Goal: Information Seeking & Learning: Learn about a topic

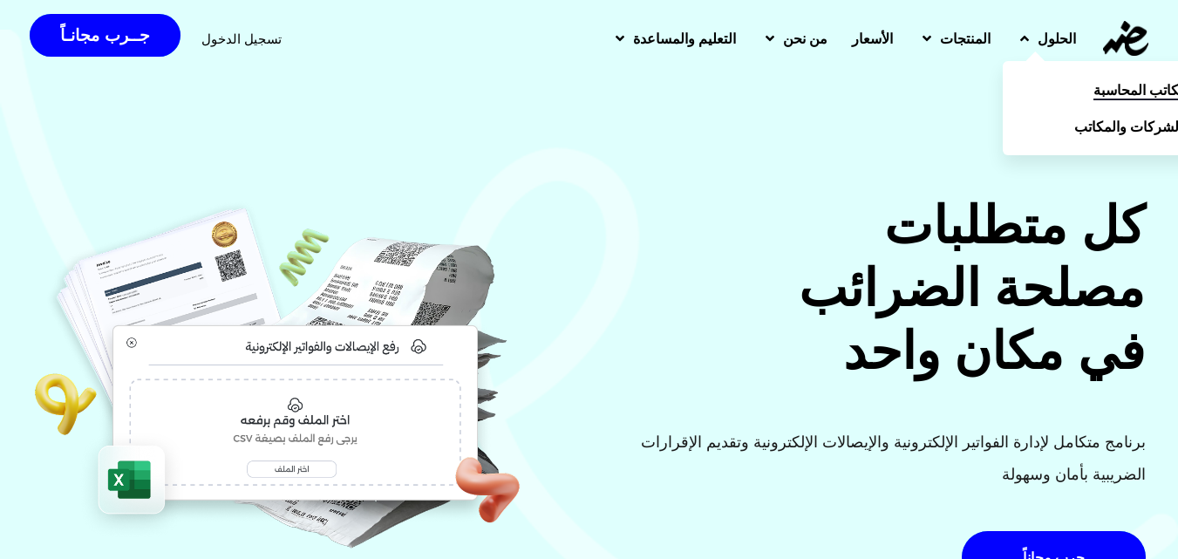
click at [1036, 89] on link "مكاتب المحاسبة" at bounding box center [1101, 89] width 198 height 37
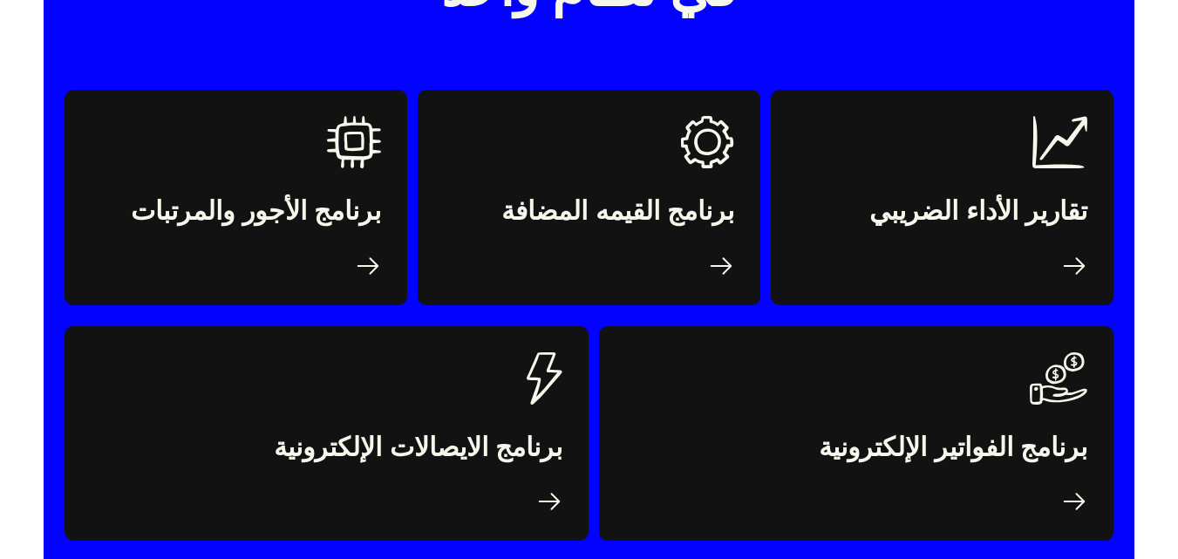
scroll to position [2787, 0]
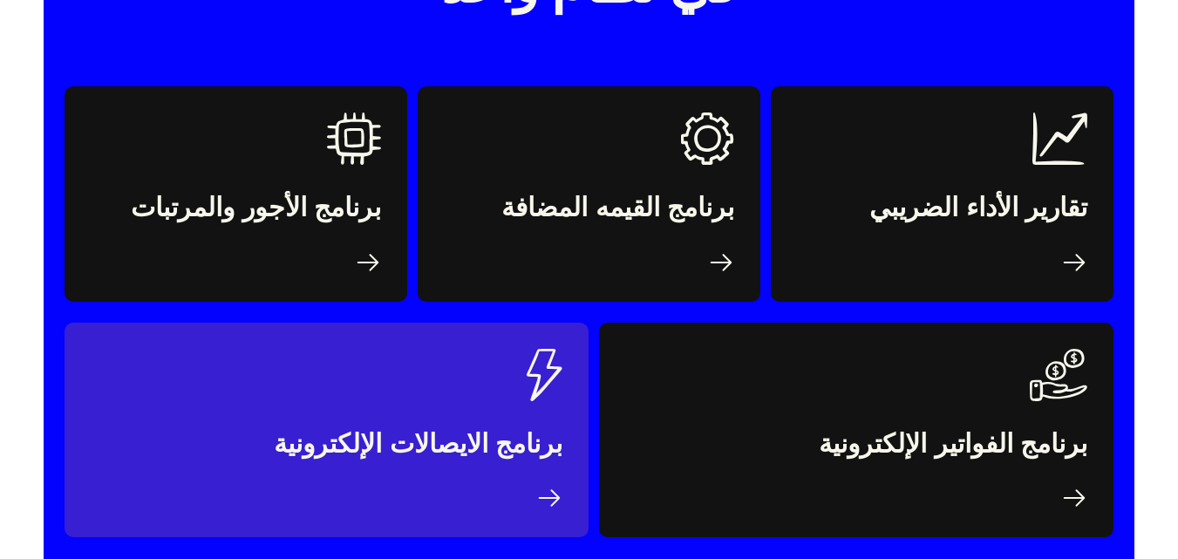
click at [510, 336] on link at bounding box center [326, 429] width 524 height 214
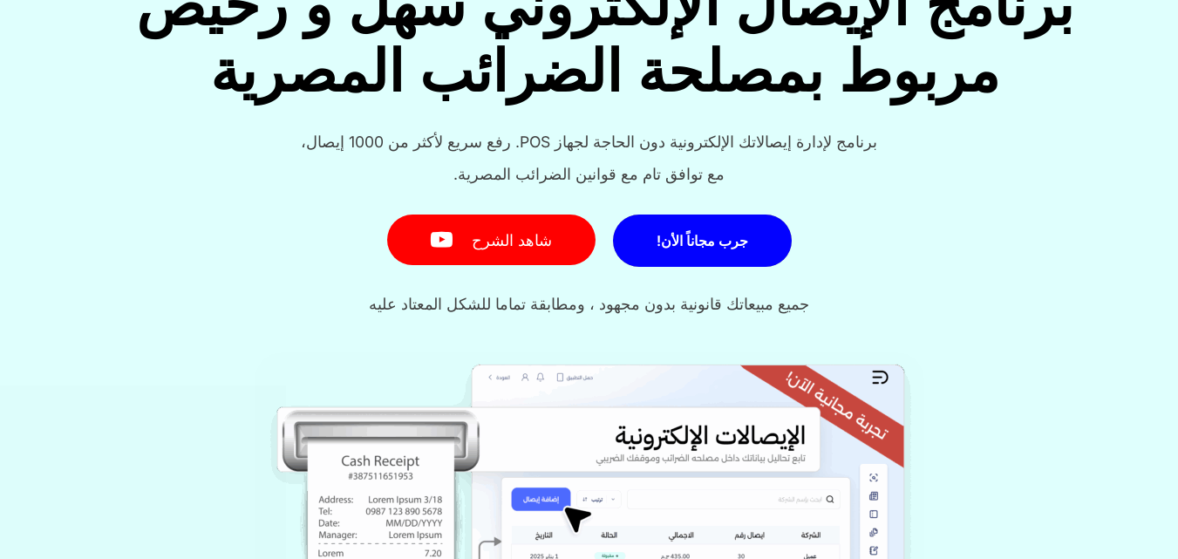
scroll to position [187, 0]
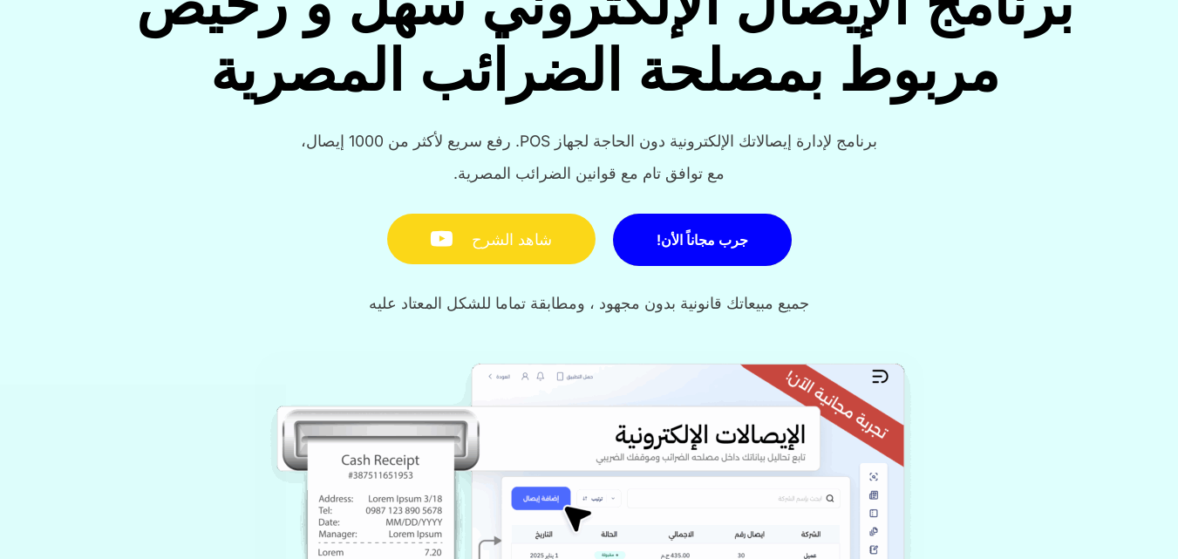
click at [503, 233] on link "شاهد الشرح" at bounding box center [491, 239] width 208 height 51
